Goal: Transaction & Acquisition: Download file/media

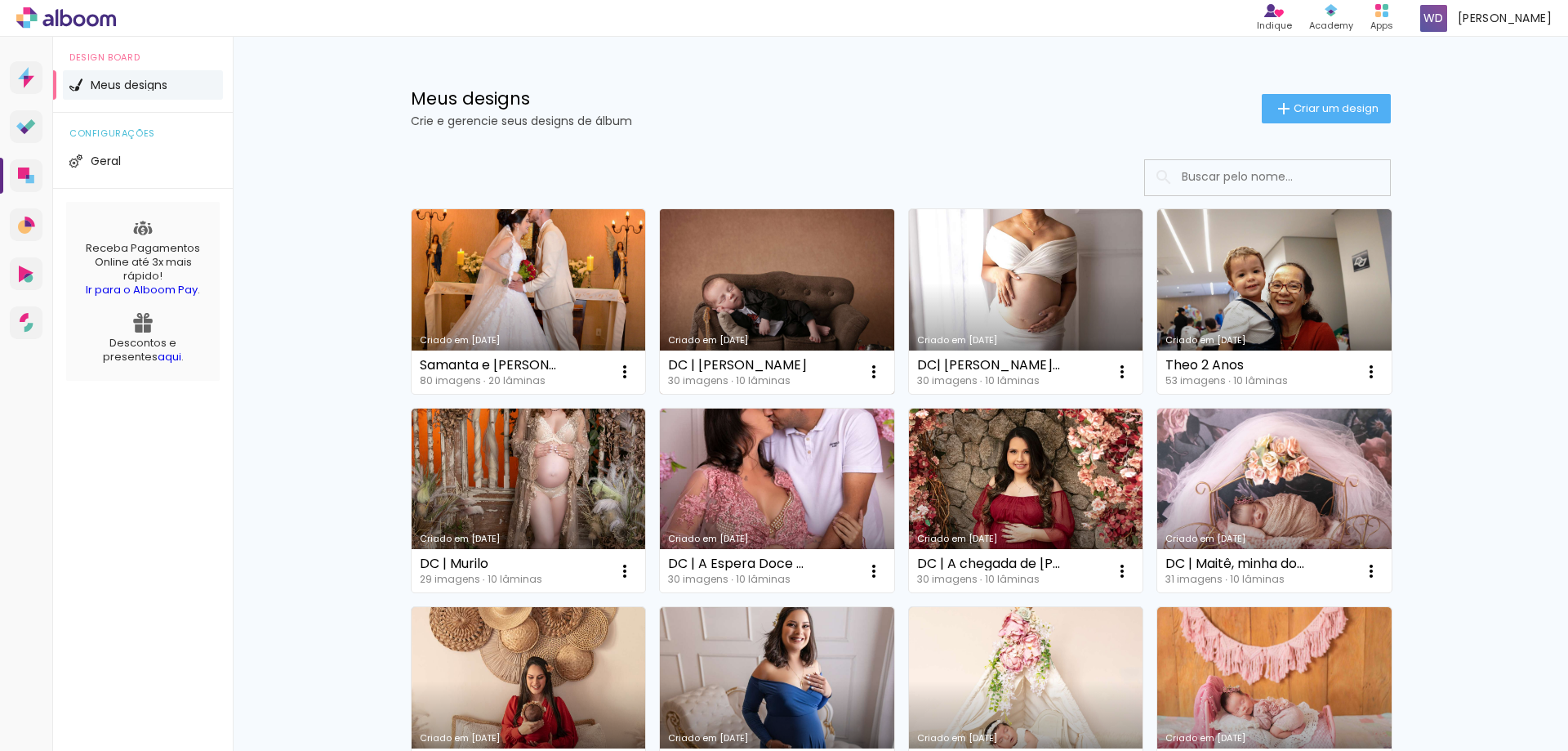
click at [777, 294] on link "Criado em [DATE]" at bounding box center [777, 301] width 234 height 185
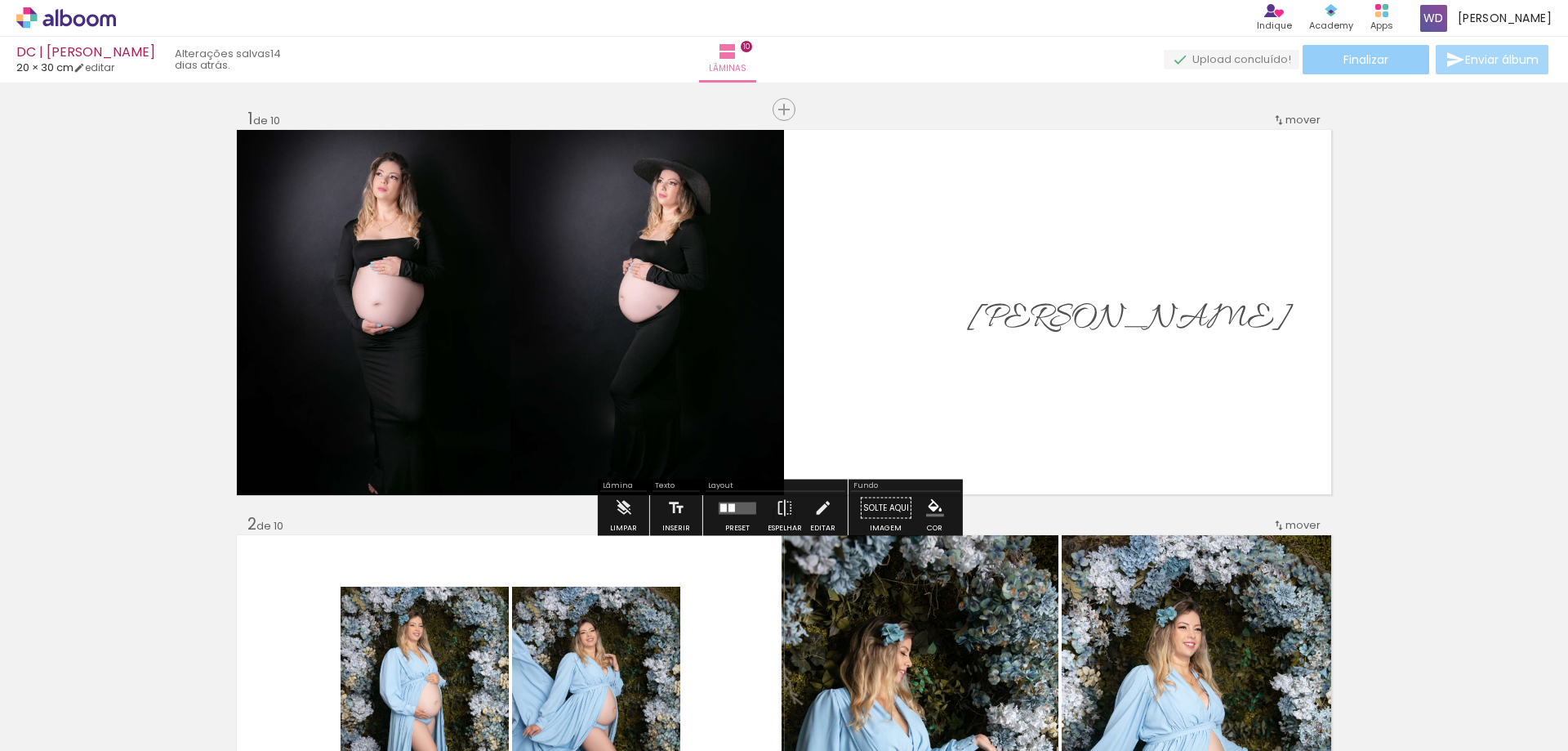
click at [1368, 65] on span "Finalizar" at bounding box center [1366, 60] width 45 height 12
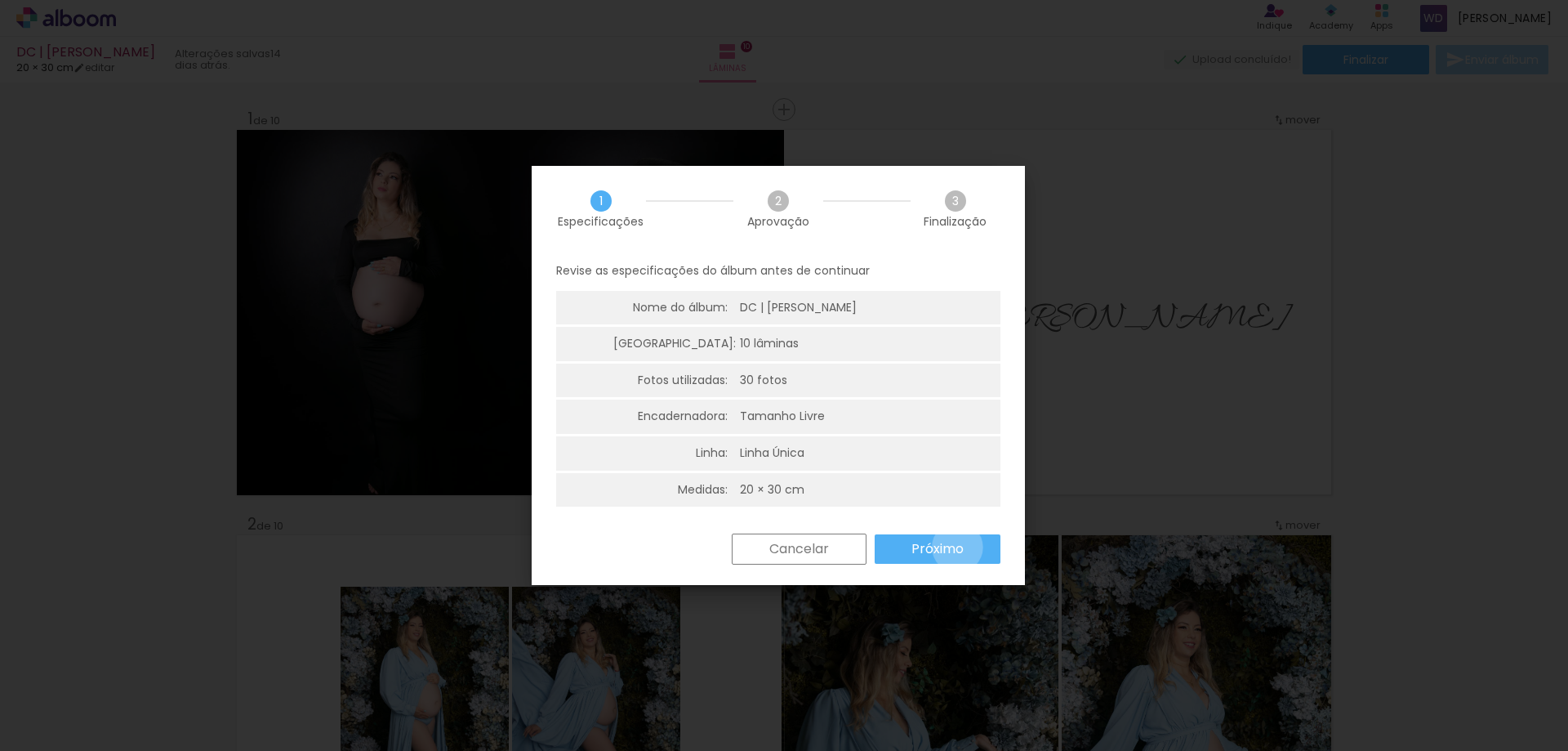
click at [0, 0] on slot "Próximo" at bounding box center [0, 0] width 0 height 0
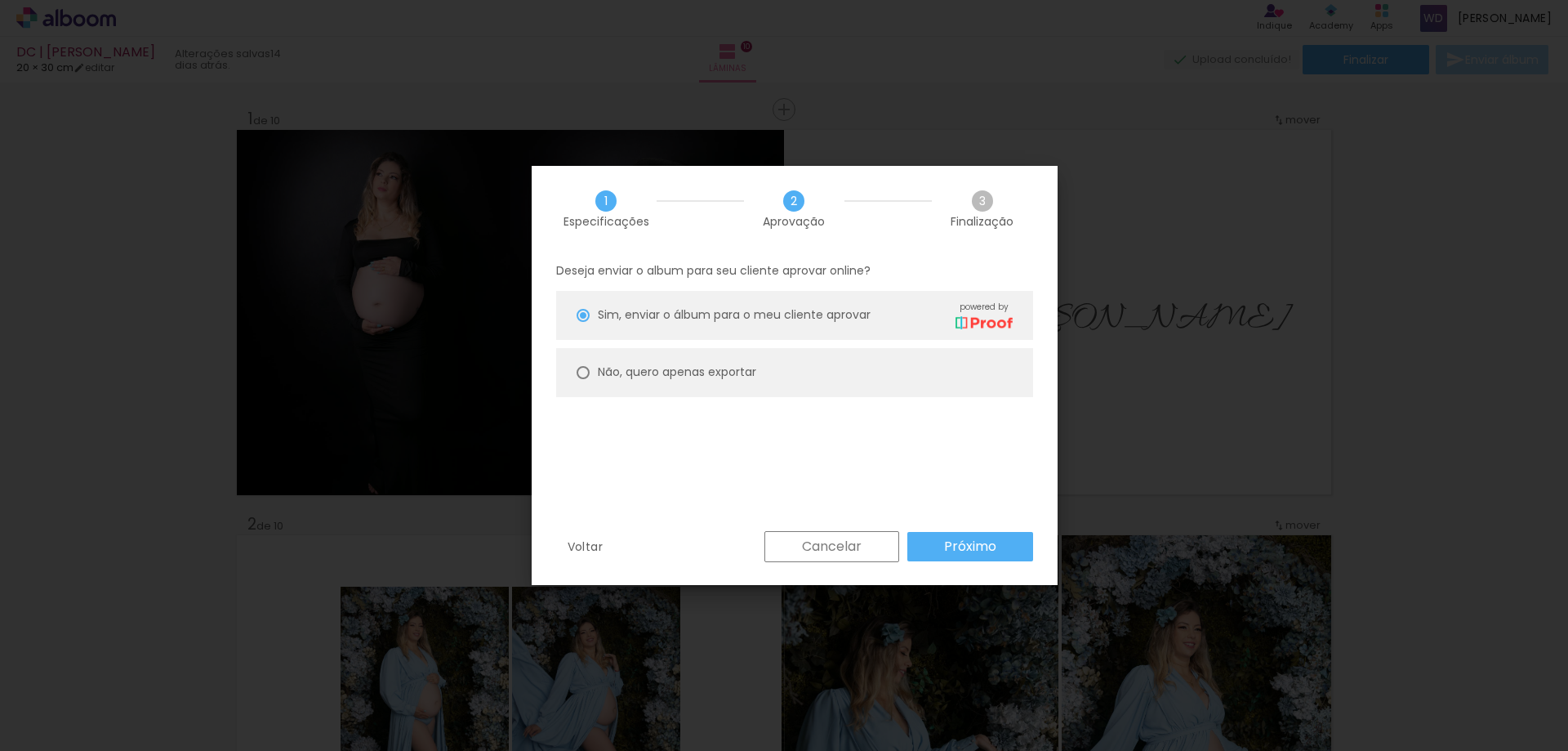
click at [0, 0] on slot "Não, quero apenas exportar" at bounding box center [0, 0] width 0 height 0
type paper-radio-button "on"
click at [0, 0] on slot "Próximo" at bounding box center [0, 0] width 0 height 0
type input "Alta, 300 DPI"
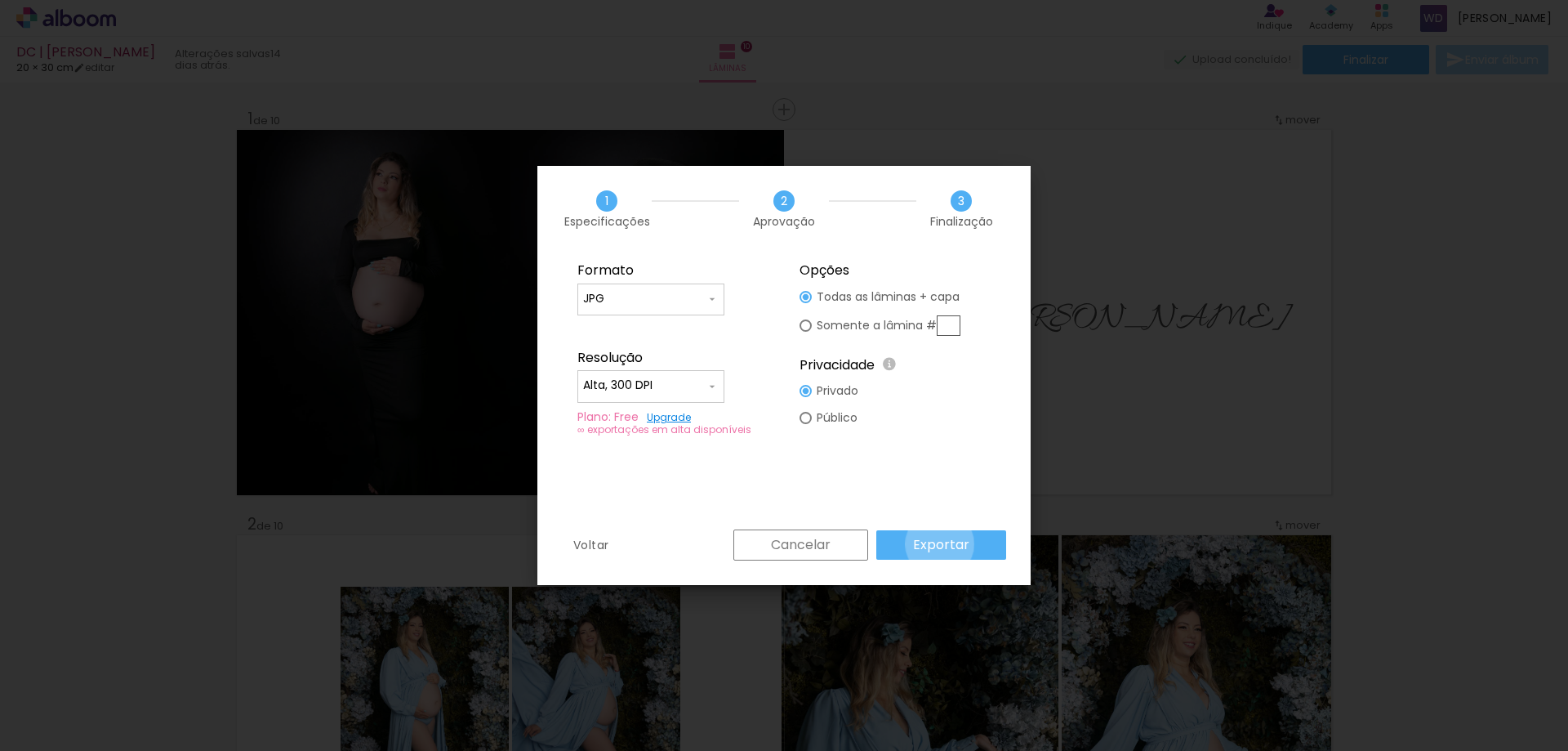
click at [0, 0] on slot "Exportar" at bounding box center [0, 0] width 0 height 0
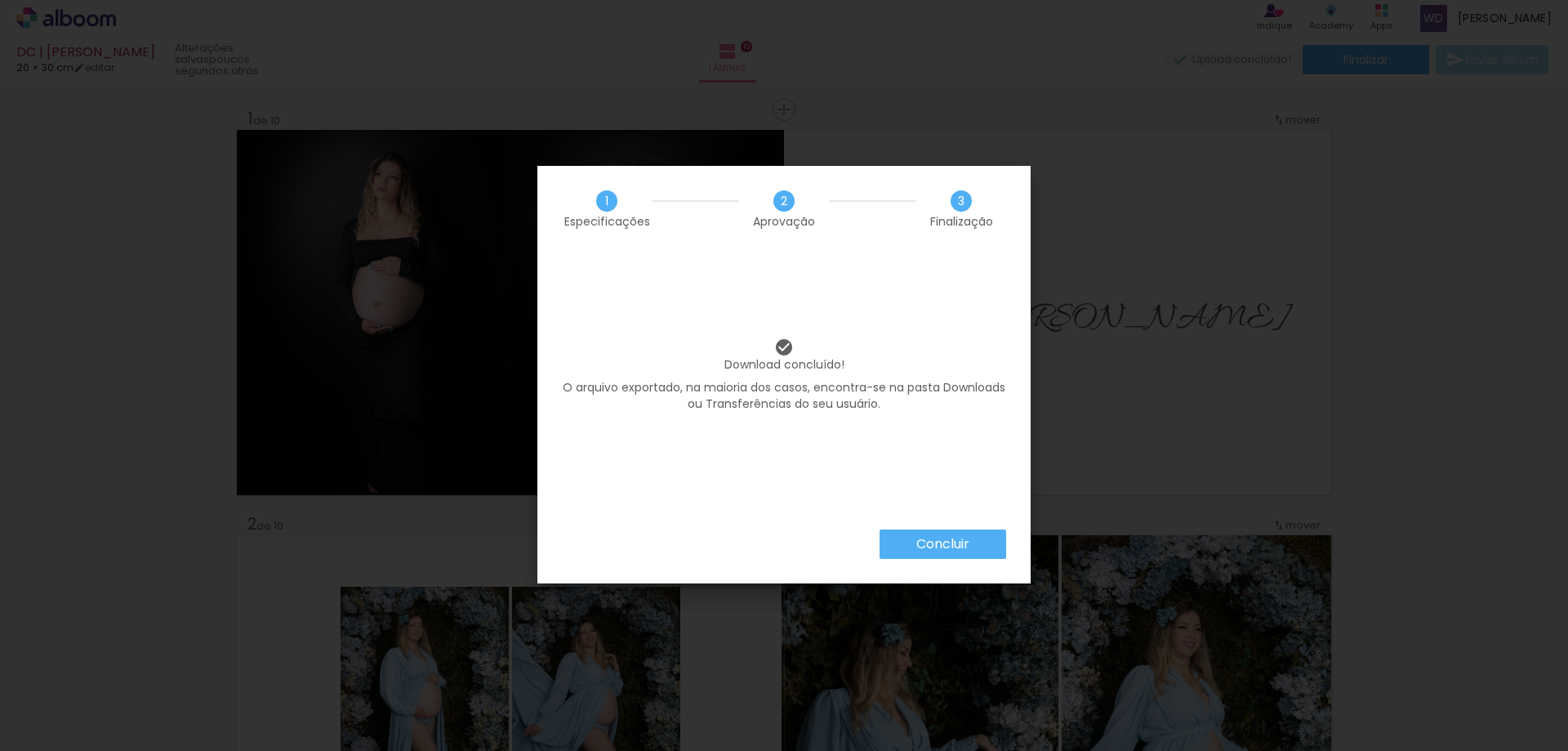
click at [976, 543] on paper-button "Concluir" at bounding box center [943, 544] width 126 height 29
